Goal: Navigation & Orientation: Understand site structure

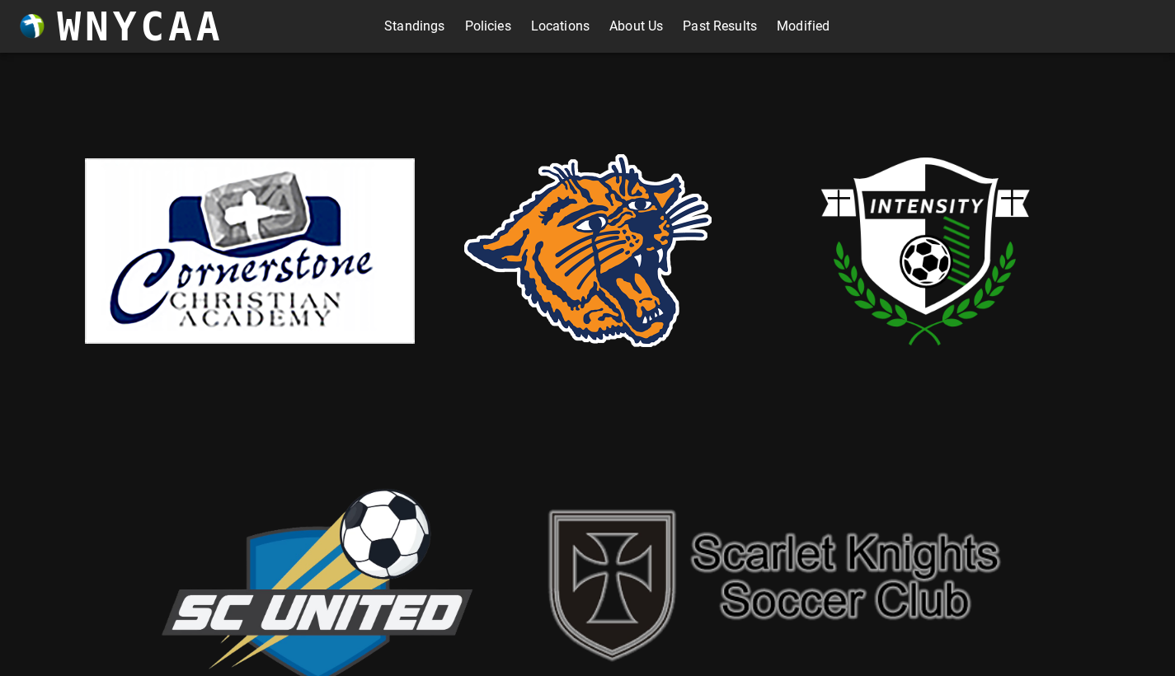
click at [654, 21] on link "About Us" at bounding box center [636, 26] width 54 height 26
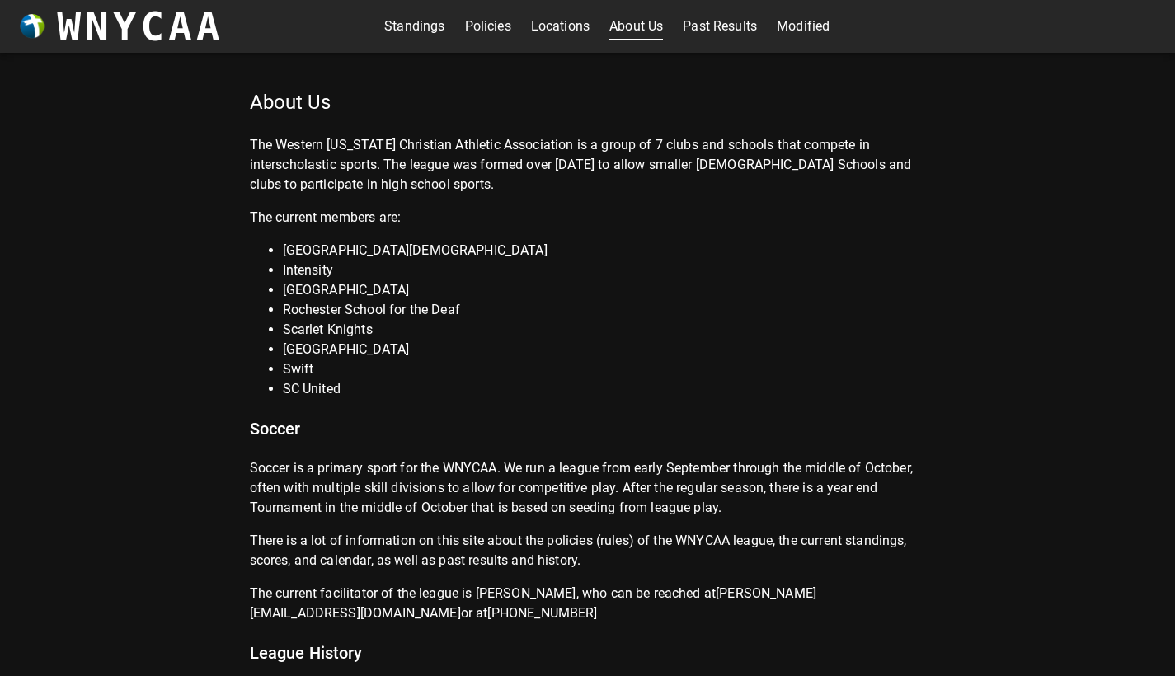
click at [741, 27] on link "Past Results" at bounding box center [720, 26] width 74 height 26
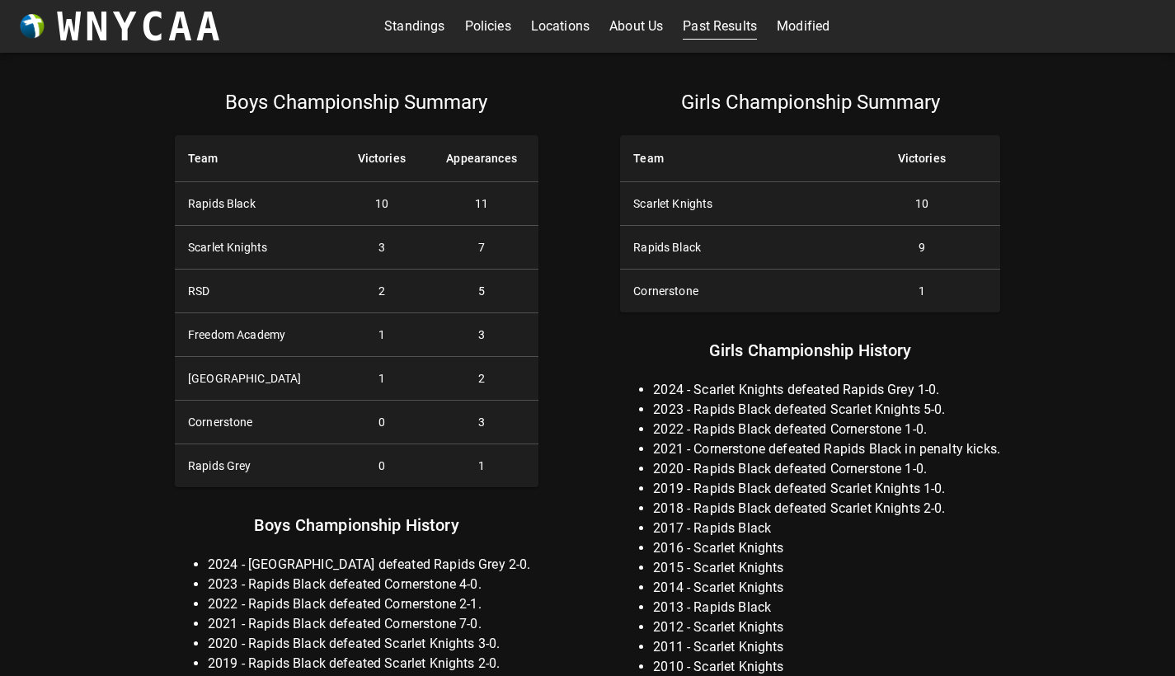
click at [409, 28] on link "Standings" at bounding box center [414, 26] width 60 height 26
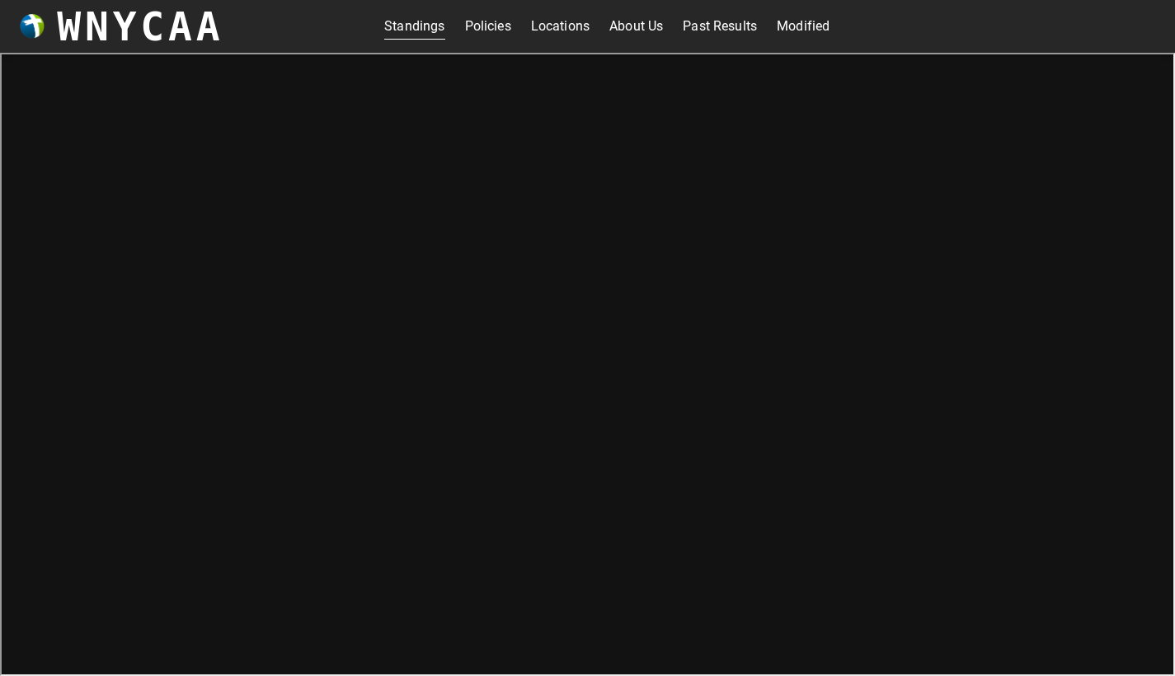
click at [652, 28] on link "About Us" at bounding box center [636, 26] width 54 height 26
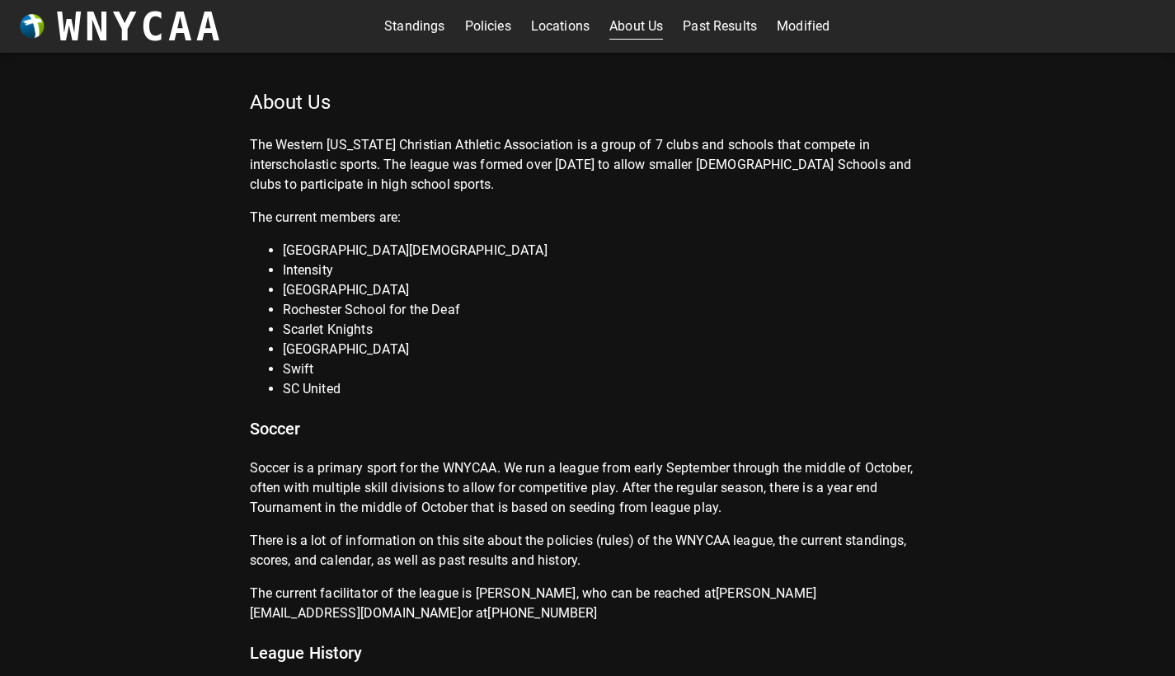
click at [173, 656] on div "About Us The Western [US_STATE] Christian Athletic Association is a group of 7 …" at bounding box center [587, 364] width 1175 height 623
